Goal: Navigation & Orientation: Find specific page/section

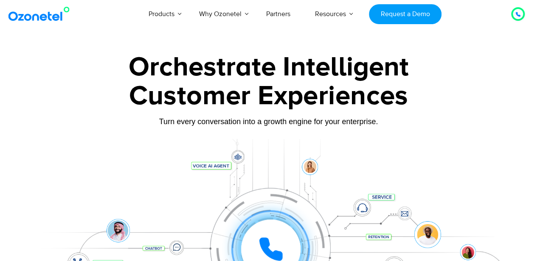
click at [281, 12] on link "Partners" at bounding box center [278, 14] width 49 height 28
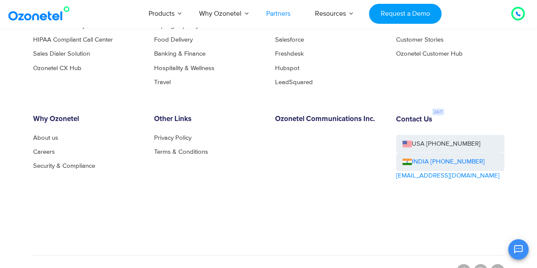
scroll to position [2113, 0]
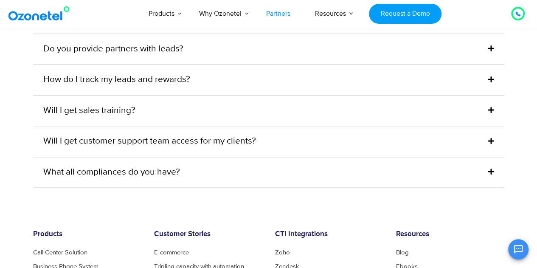
click at [520, 16] on div at bounding box center [517, 13] width 10 height 10
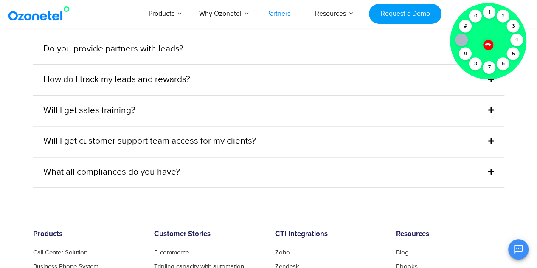
click at [421, 73] on div "How do I track my leads and rewards?" at bounding box center [268, 79] width 471 height 31
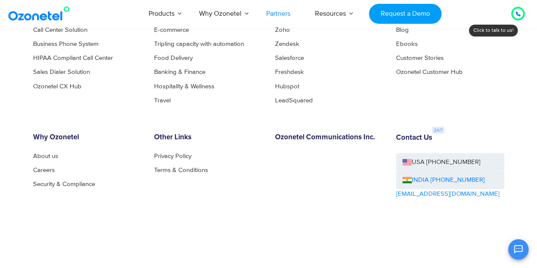
scroll to position [2367, 0]
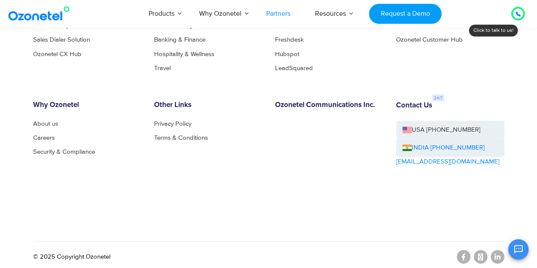
click at [497, 254] on div "OK Ozonetel Bot Ozonetel recognized as a Leader by G2 for CCAAS ​ 0" at bounding box center [436, 248] width 183 height 22
click at [495, 255] on div "OK Ozonetel Bot Ozonetel recognized as a Leader by G2 for CCAAS ​ 0" at bounding box center [436, 248] width 183 height 22
click at [53, 123] on ul "About us Careers Security & Compliance" at bounding box center [87, 137] width 108 height 34
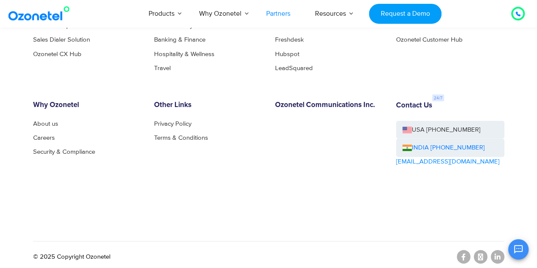
click at [49, 120] on link "About us" at bounding box center [45, 123] width 25 height 6
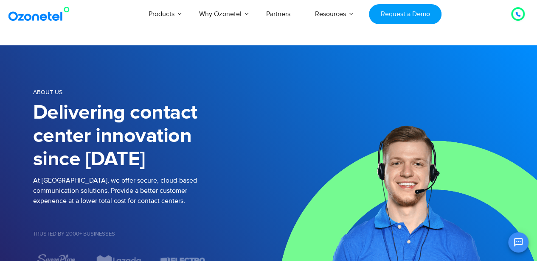
click at [48, 14] on img at bounding box center [40, 13] width 69 height 15
